Goal: Task Accomplishment & Management: Use online tool/utility

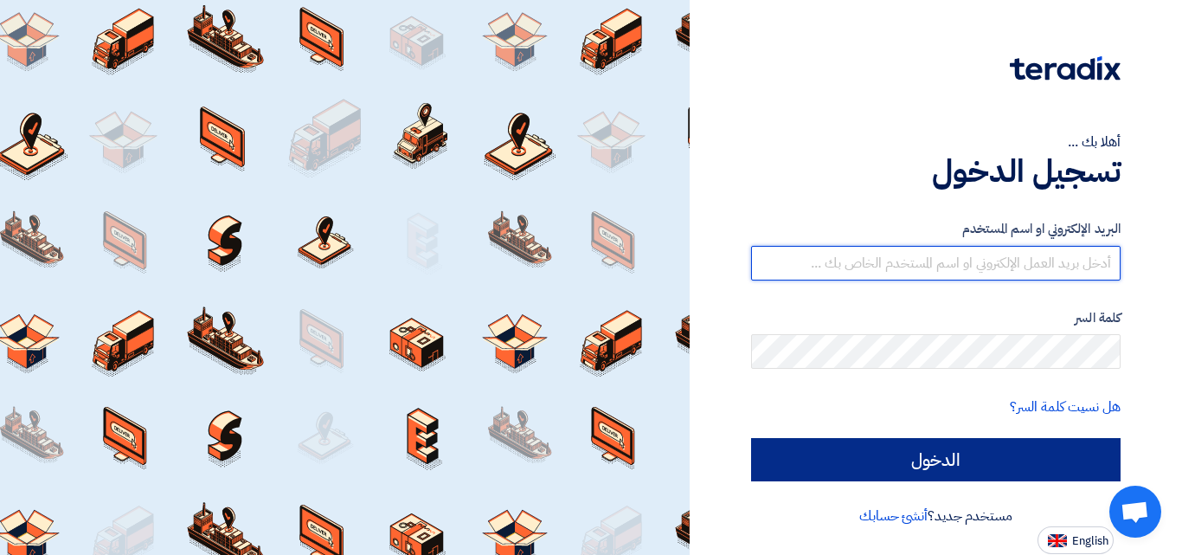
type input "[DOMAIN_NAME][EMAIL_ADDRESS][DOMAIN_NAME]"
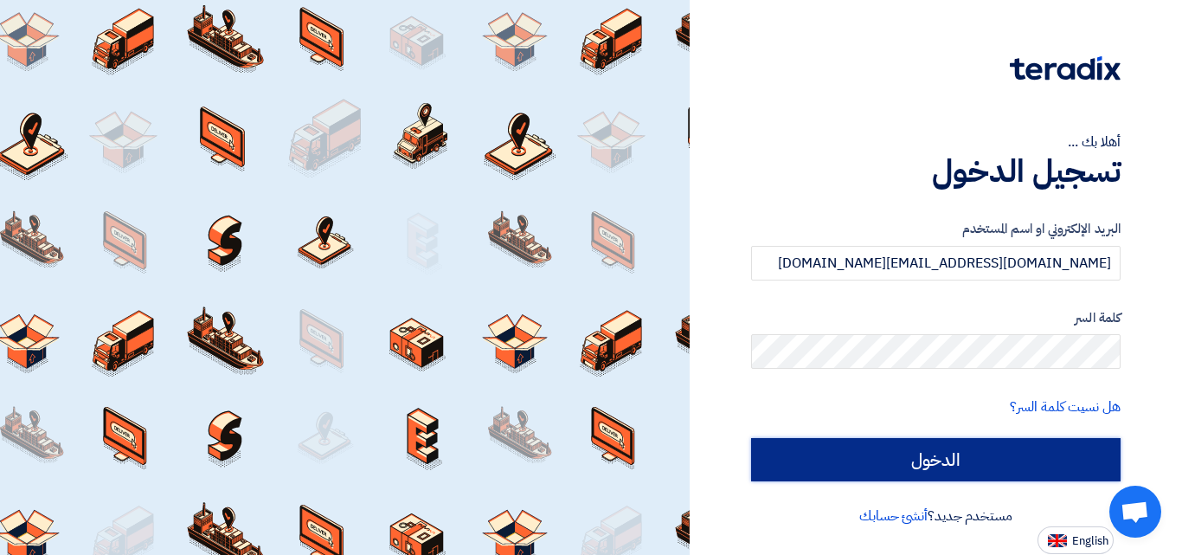
click at [964, 460] on input "الدخول" at bounding box center [936, 459] width 370 height 43
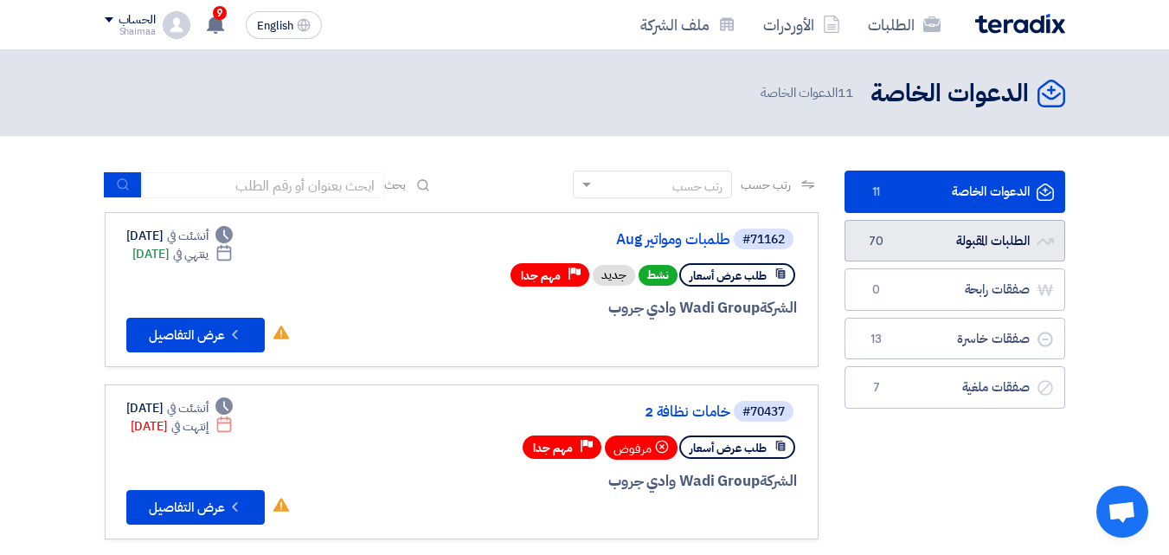
click at [993, 248] on link "الطلبات المقبولة الطلبات المقبولة 70" at bounding box center [955, 241] width 221 height 42
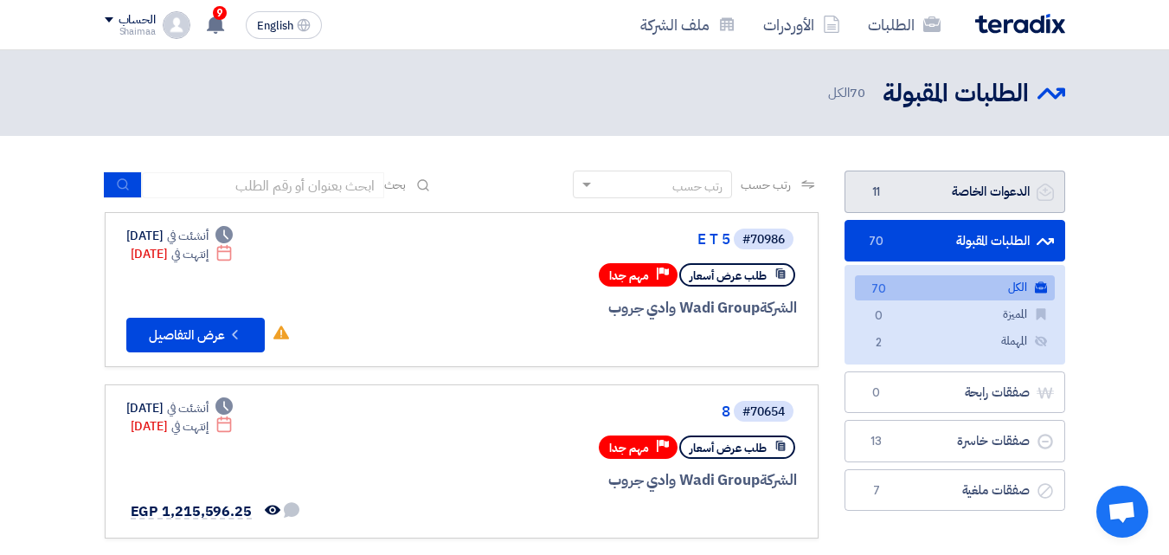
click at [984, 193] on link "الدعوات الخاصة الدعوات الخاصة 11" at bounding box center [955, 192] width 221 height 42
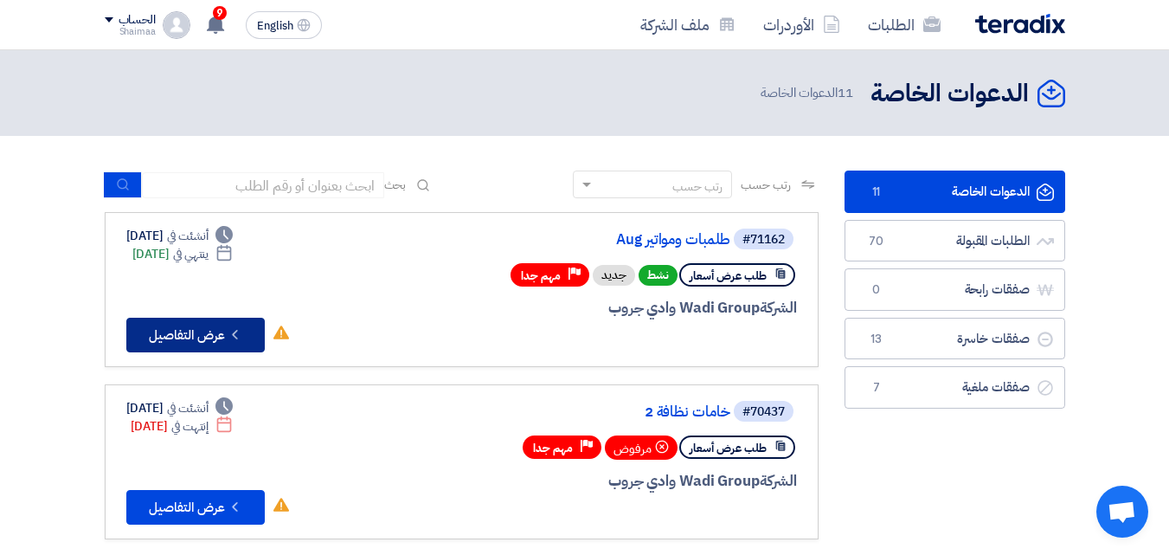
click at [155, 340] on button "Check details عرض التفاصيل" at bounding box center [195, 335] width 138 height 35
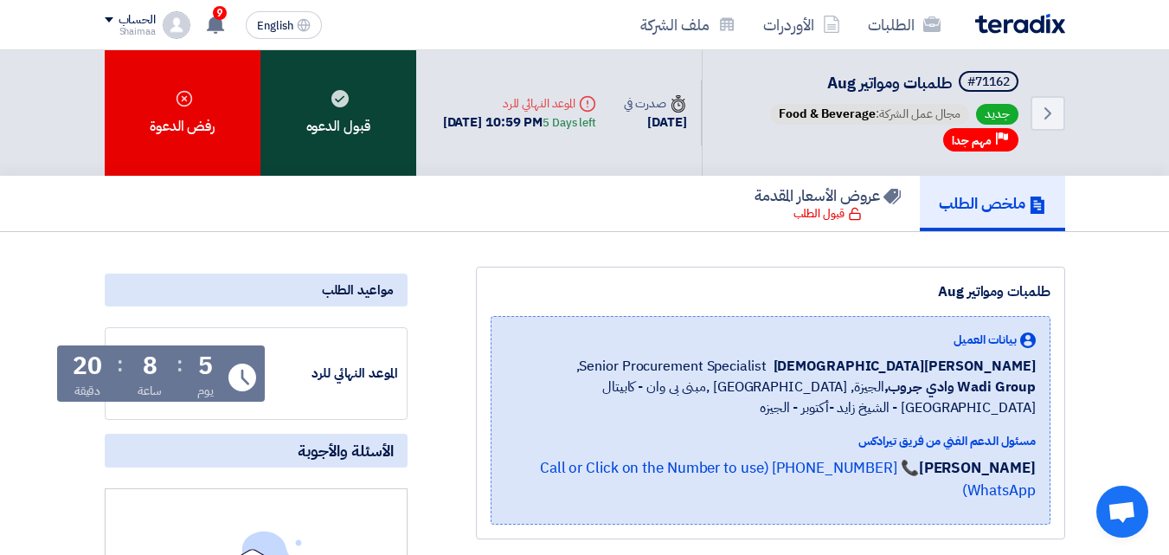
click at [314, 127] on div "قبول الدعوه" at bounding box center [339, 113] width 156 height 126
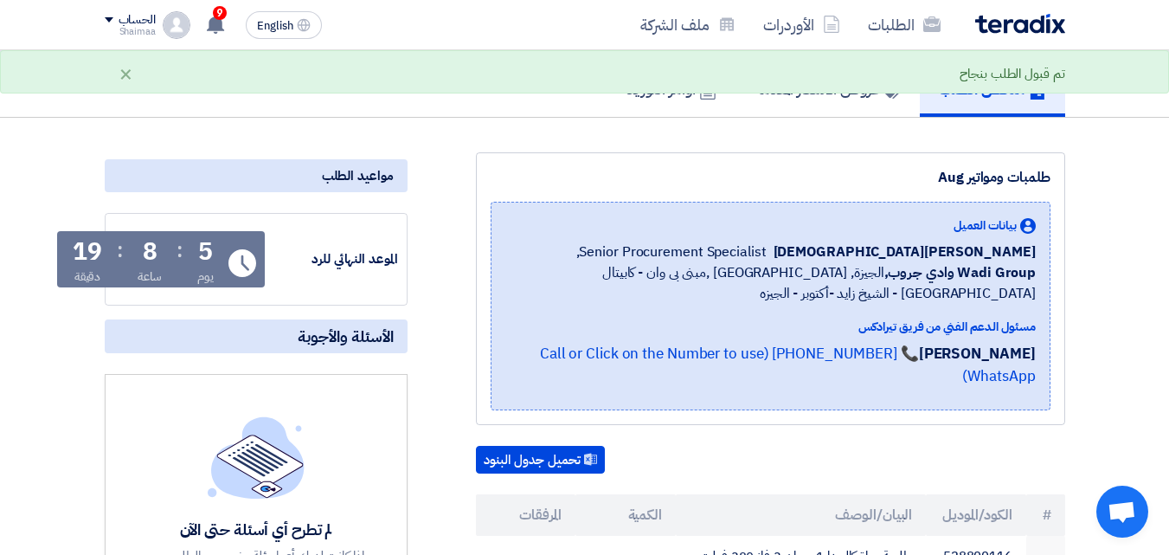
scroll to position [346, 0]
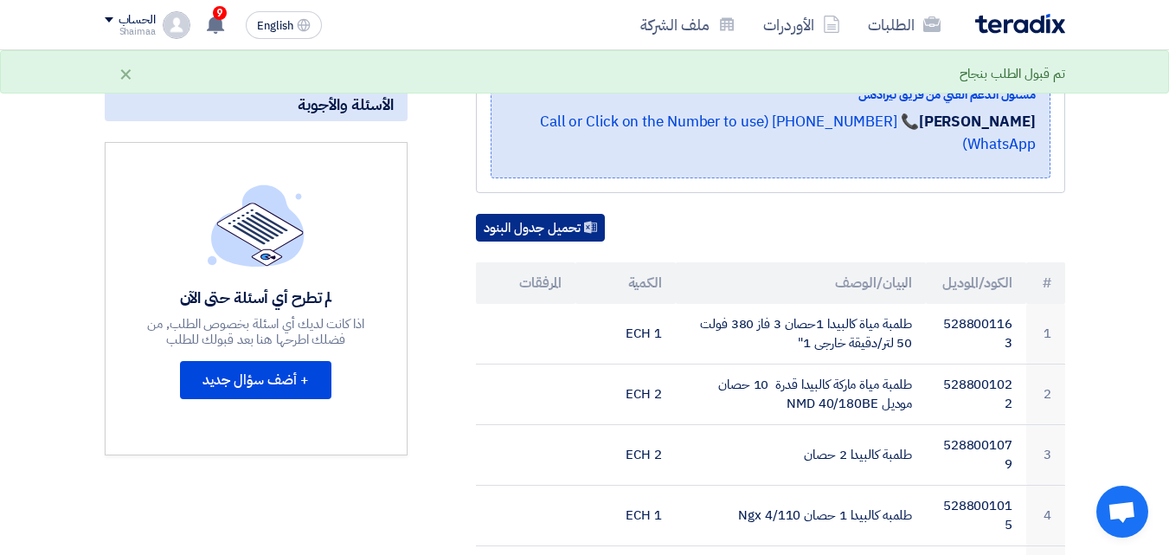
click at [534, 228] on button "تحميل جدول البنود" at bounding box center [540, 228] width 129 height 28
